Goal: Transaction & Acquisition: Purchase product/service

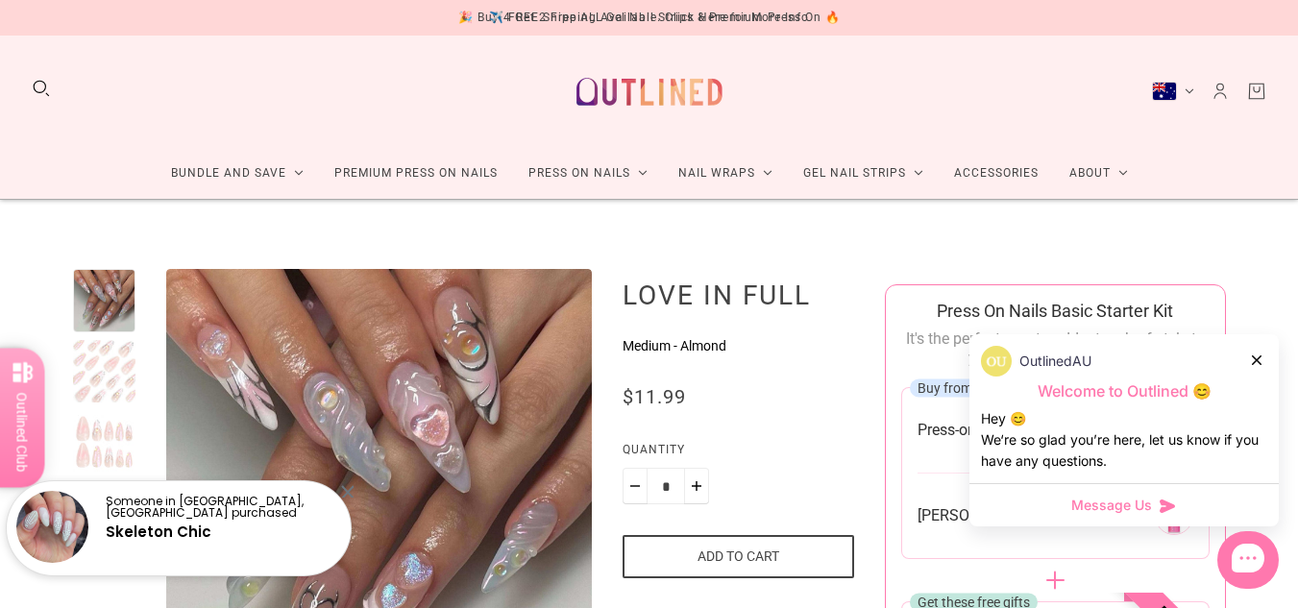
click at [92, 454] on div at bounding box center [104, 441] width 63 height 63
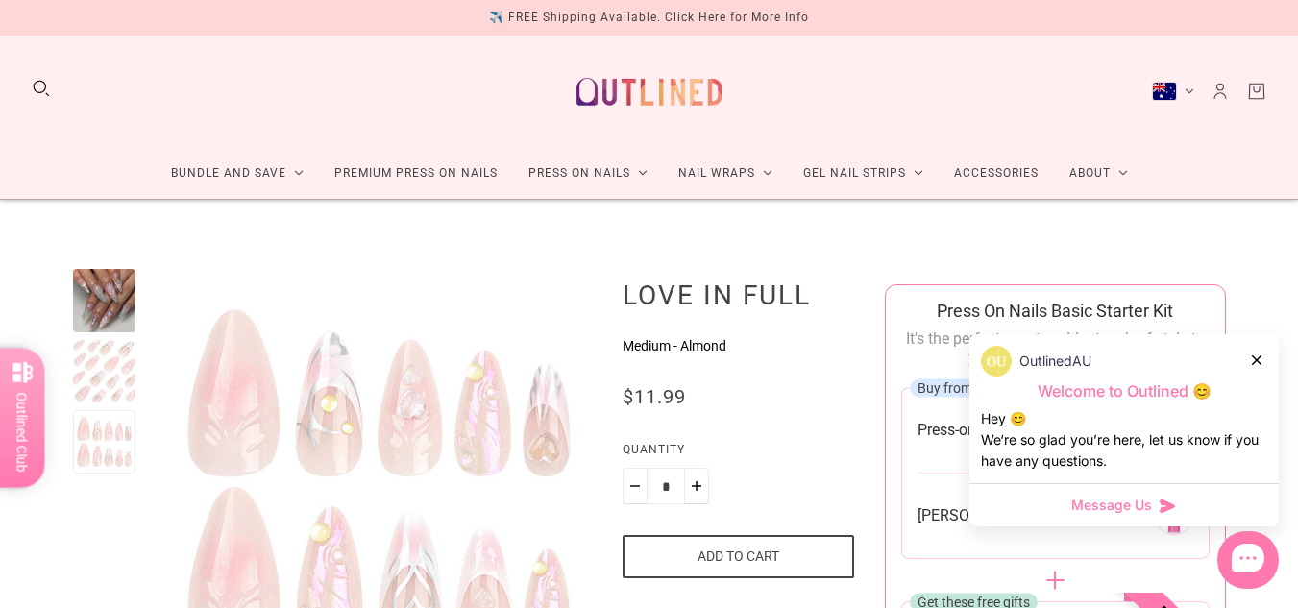
click at [1262, 356] on div at bounding box center [1257, 360] width 12 height 20
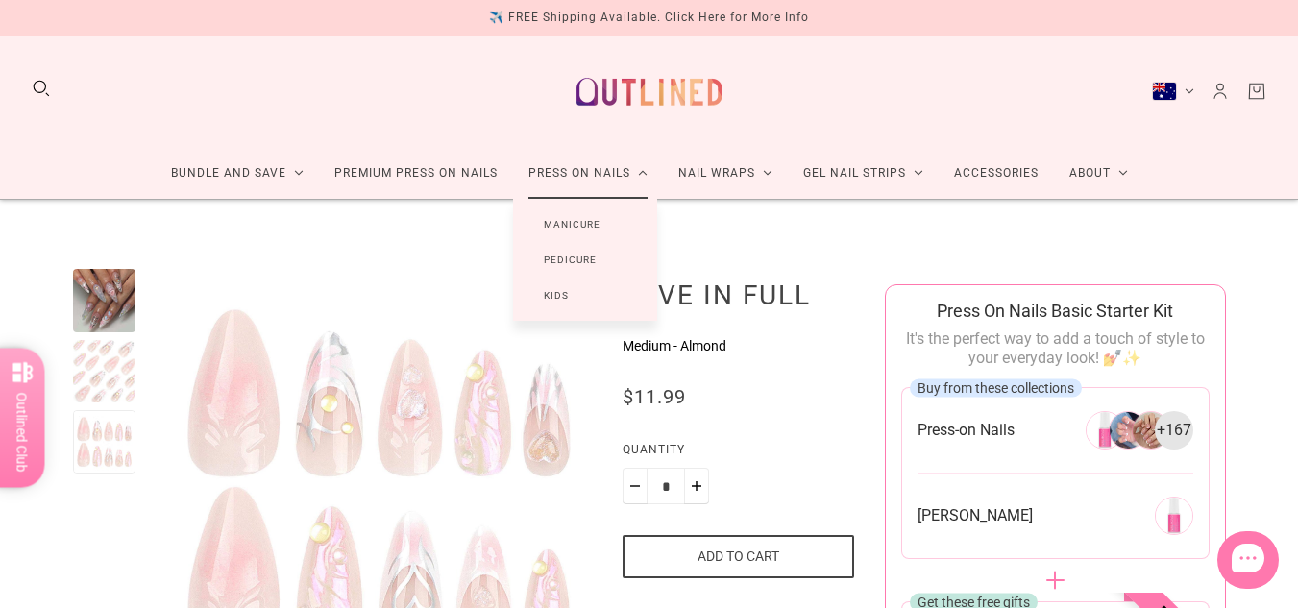
click at [566, 181] on link "Press On Nails" at bounding box center [588, 173] width 150 height 51
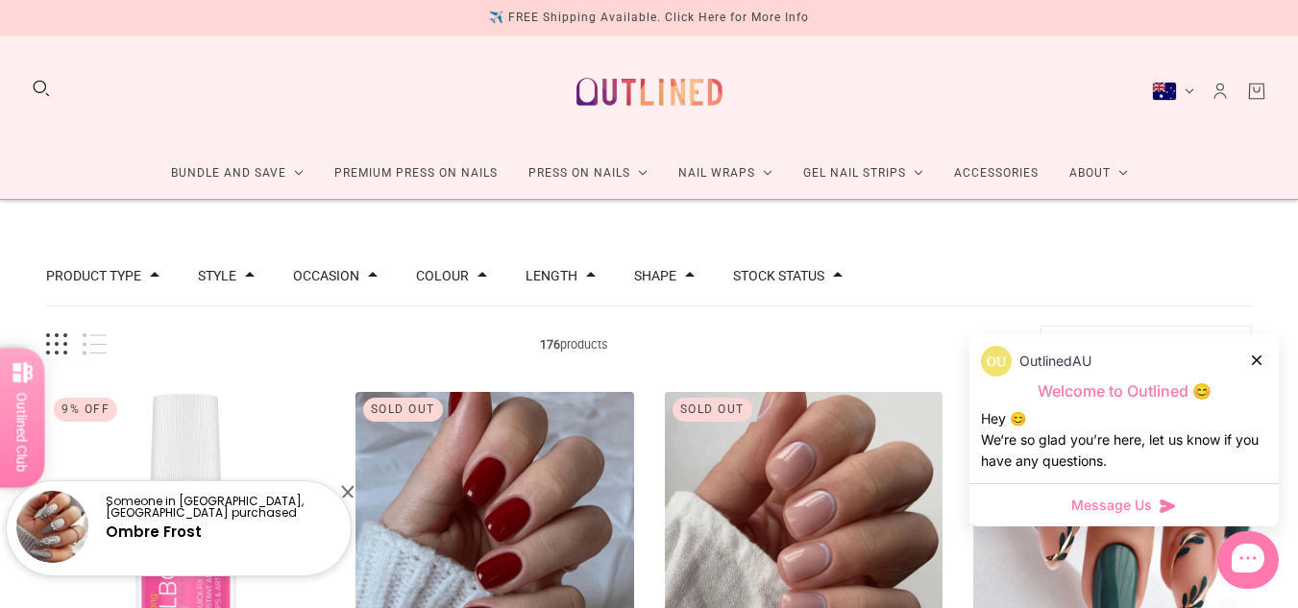
click at [1258, 362] on icon at bounding box center [1256, 360] width 10 height 10
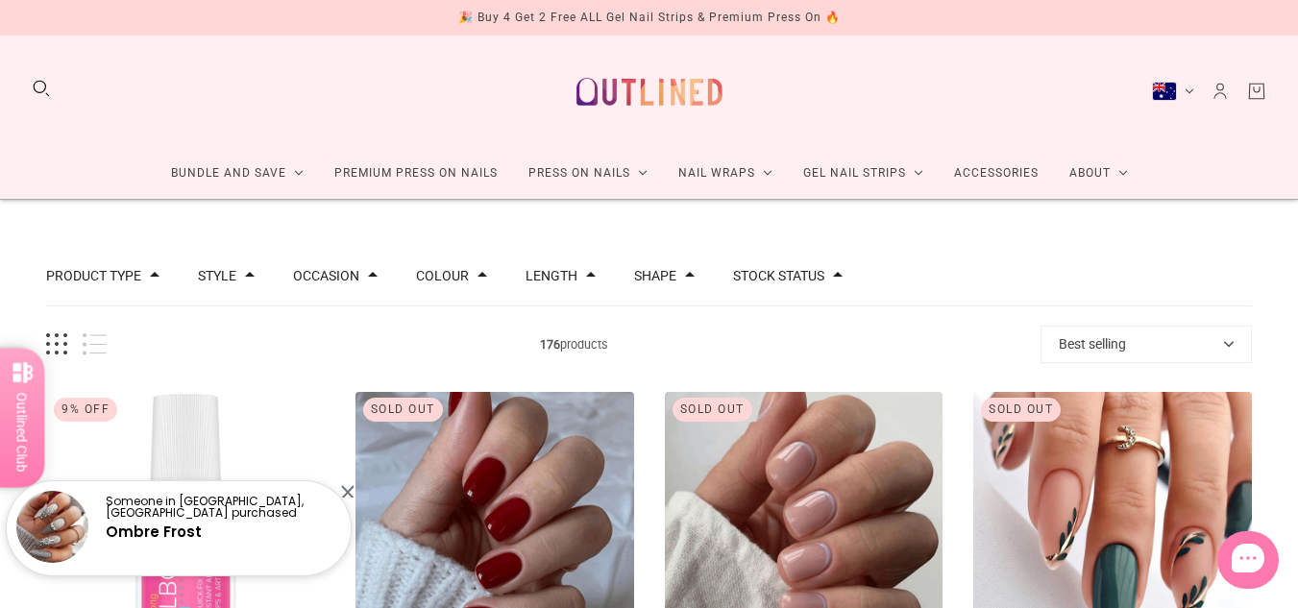
click at [348, 496] on div at bounding box center [347, 491] width 12 height 12
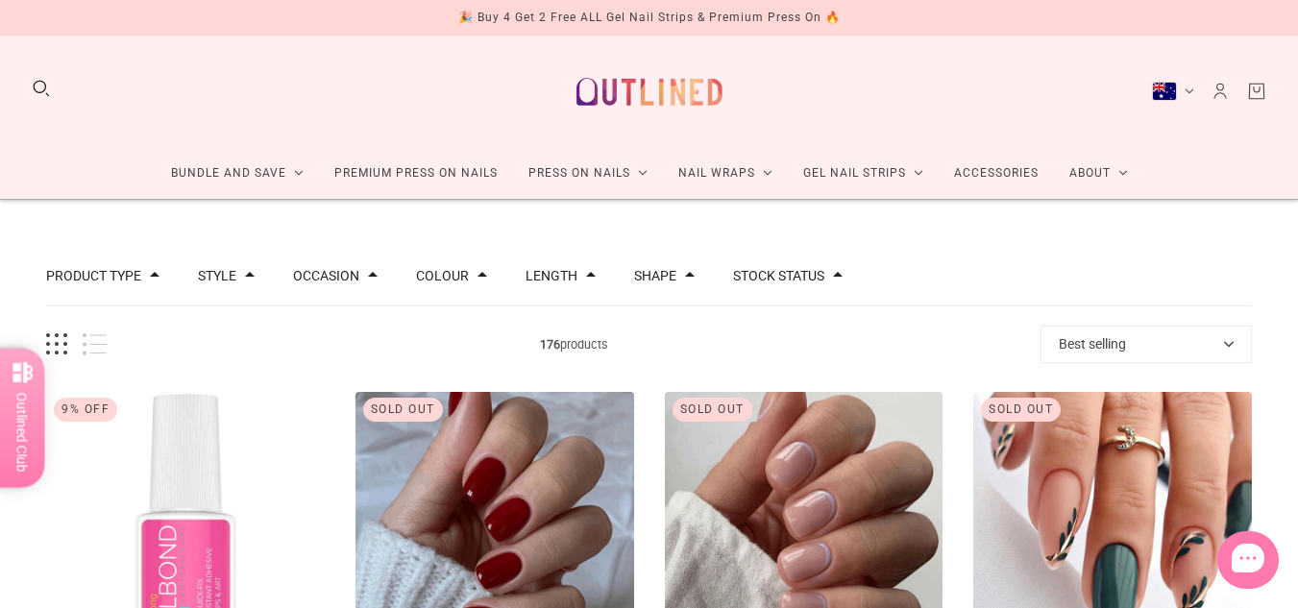
click at [1108, 328] on button "Best selling" at bounding box center [1145, 344] width 211 height 37
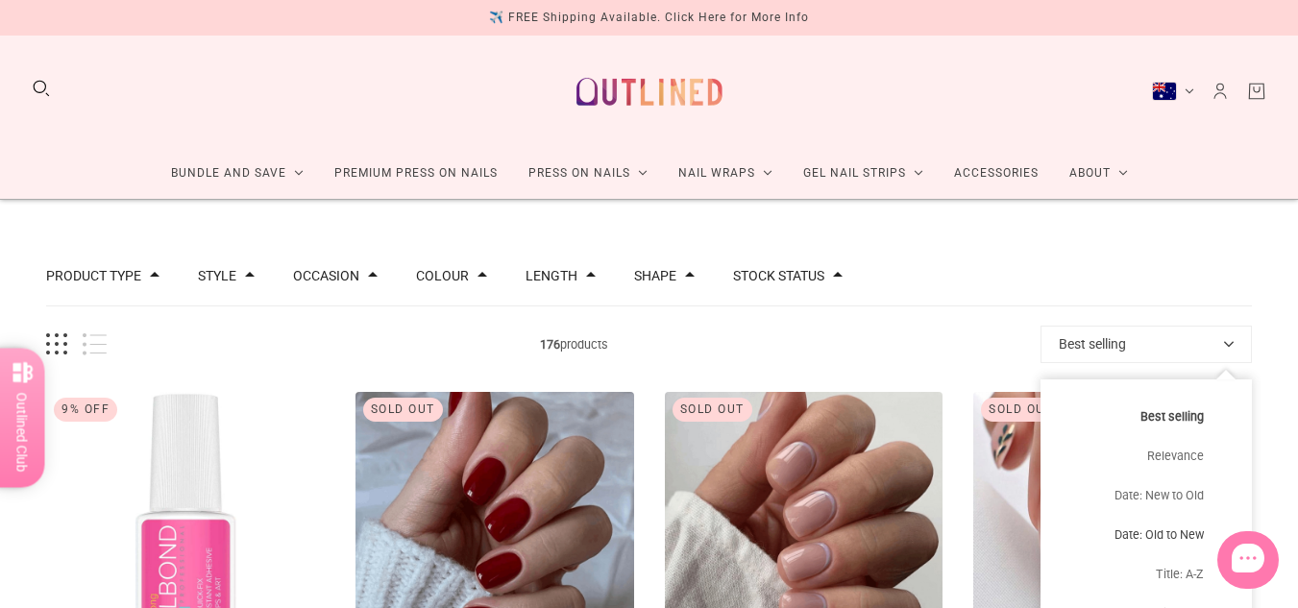
click at [1122, 532] on button "Date: Old to New" at bounding box center [1145, 534] width 211 height 39
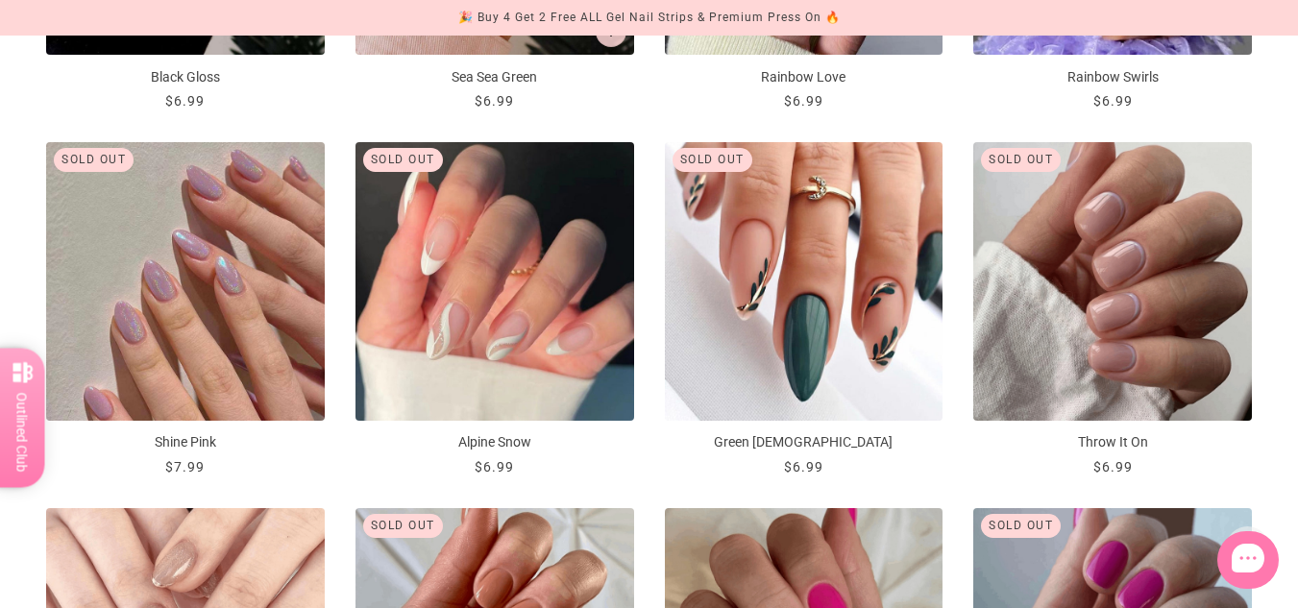
scroll to position [1341, 0]
